Goal: Complete application form

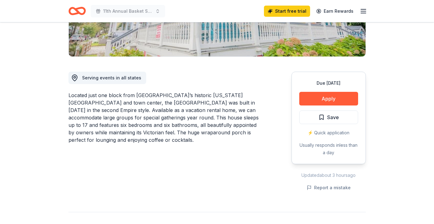
scroll to position [136, 0]
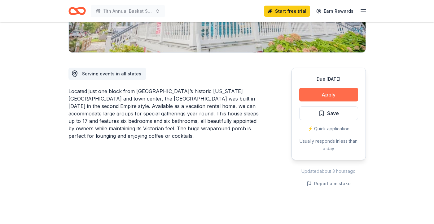
click at [333, 94] on button "Apply" at bounding box center [329, 95] width 59 height 14
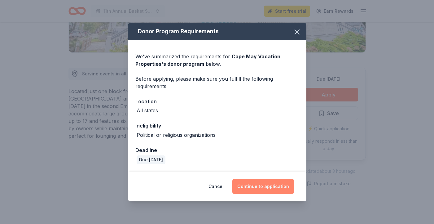
click at [260, 187] on button "Continue to application" at bounding box center [264, 186] width 62 height 15
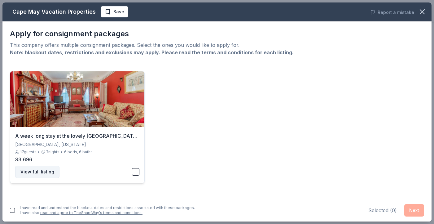
click at [51, 172] on button "View full listing" at bounding box center [37, 172] width 44 height 12
click at [139, 173] on button "button" at bounding box center [135, 171] width 7 height 7
click at [422, 208] on button "Next" at bounding box center [415, 210] width 20 height 12
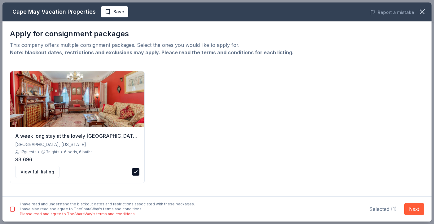
click at [65, 208] on link "read and agree to TheShareWay's terms and conditions." at bounding box center [91, 209] width 102 height 5
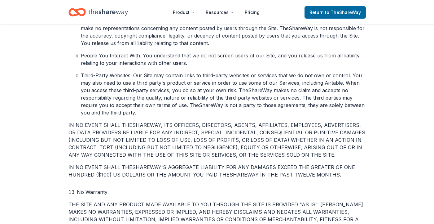
scroll to position [1264, 0]
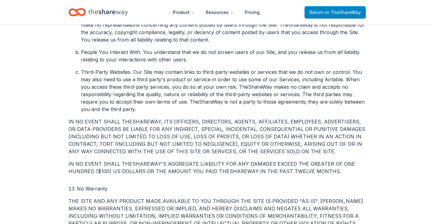
click at [341, 14] on span "to TheShareWay" at bounding box center [343, 12] width 36 height 5
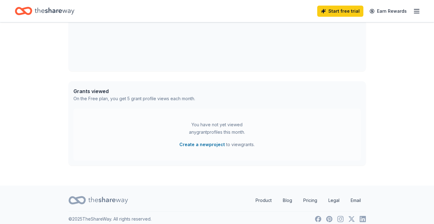
scroll to position [276, 0]
